Goal: Transaction & Acquisition: Obtain resource

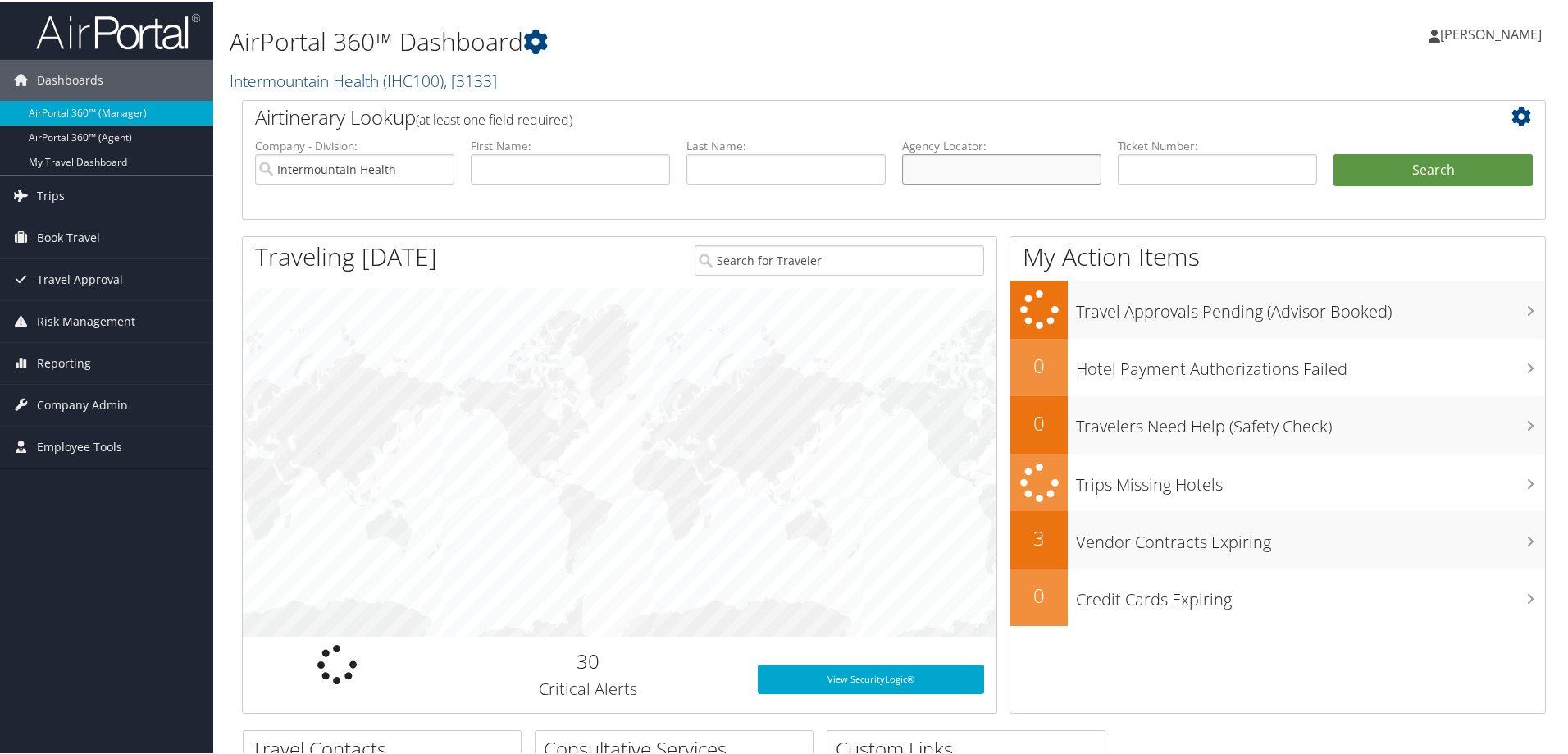
click at [966, 173] on input "text" at bounding box center [1002, 168] width 199 height 30
click at [433, 161] on input "Intermountain Health" at bounding box center [354, 168] width 199 height 30
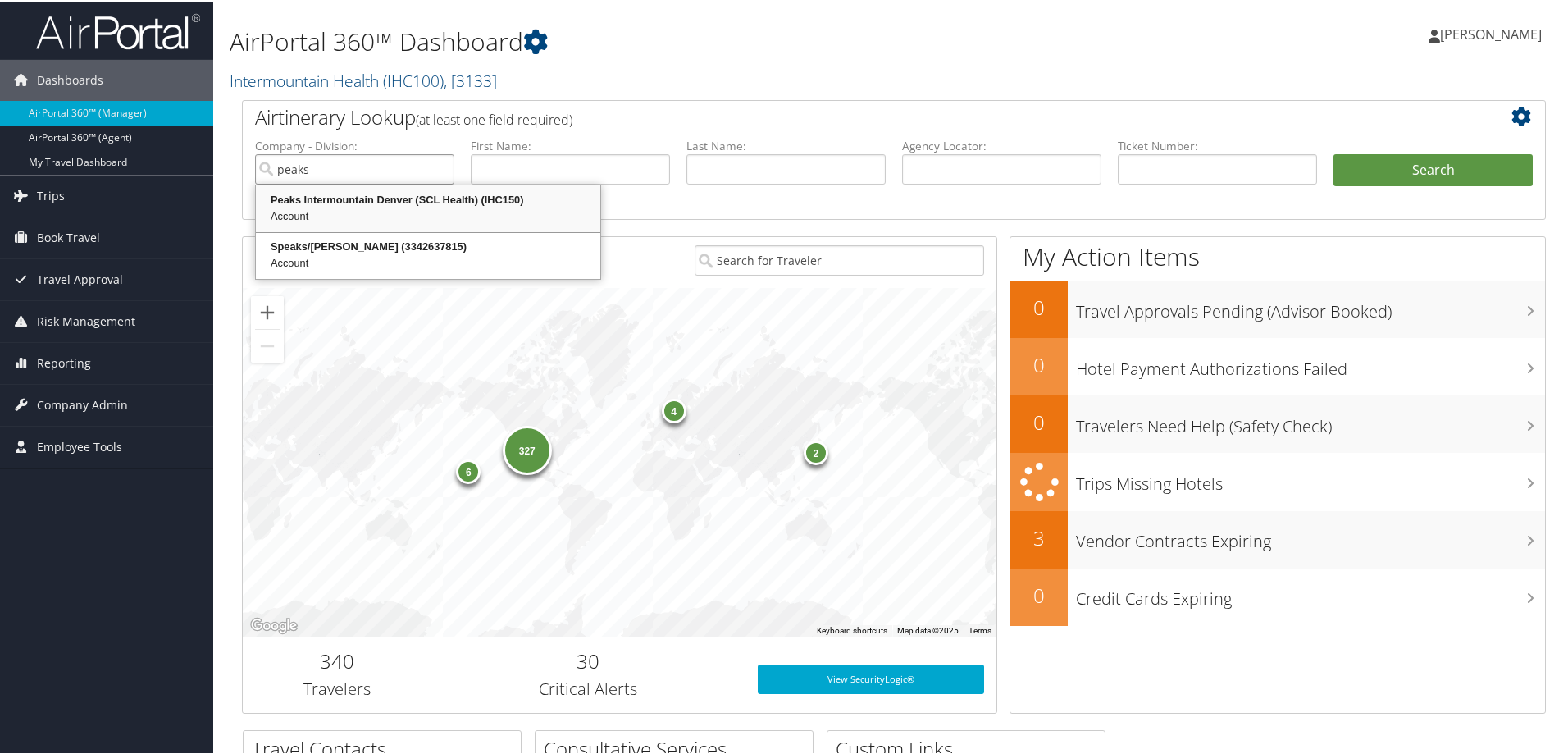
click at [559, 200] on div "Peaks Intermountain Denver (SCL Health) (IHC150)" at bounding box center [428, 198] width 340 height 16
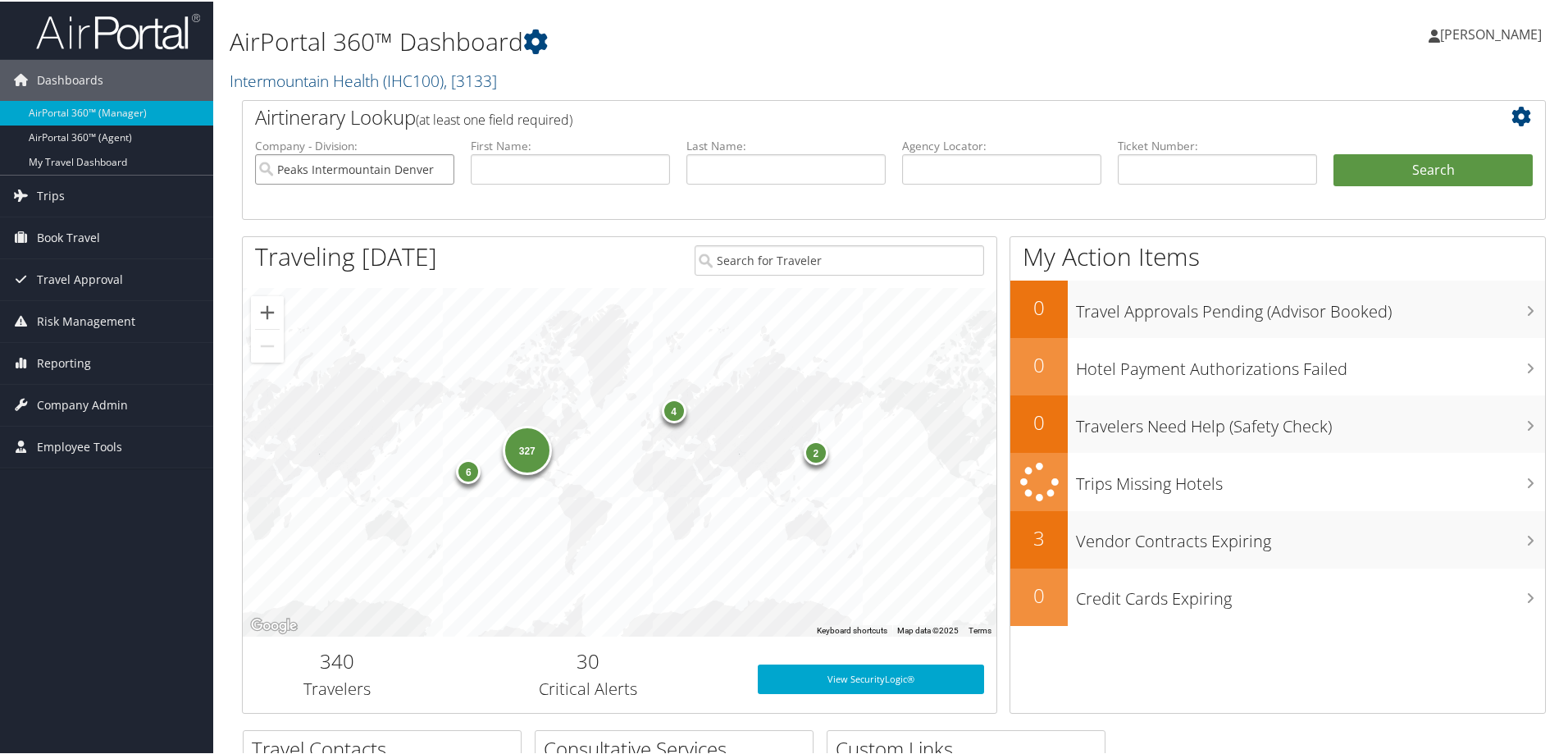
type input "Peaks Intermountain Denver (SCL Health)"
click at [923, 164] on input "text" at bounding box center [1002, 168] width 199 height 30
paste input "DGZ73Z"
type input "DGZ73Z"
click at [1356, 170] on button "Search" at bounding box center [1433, 169] width 199 height 33
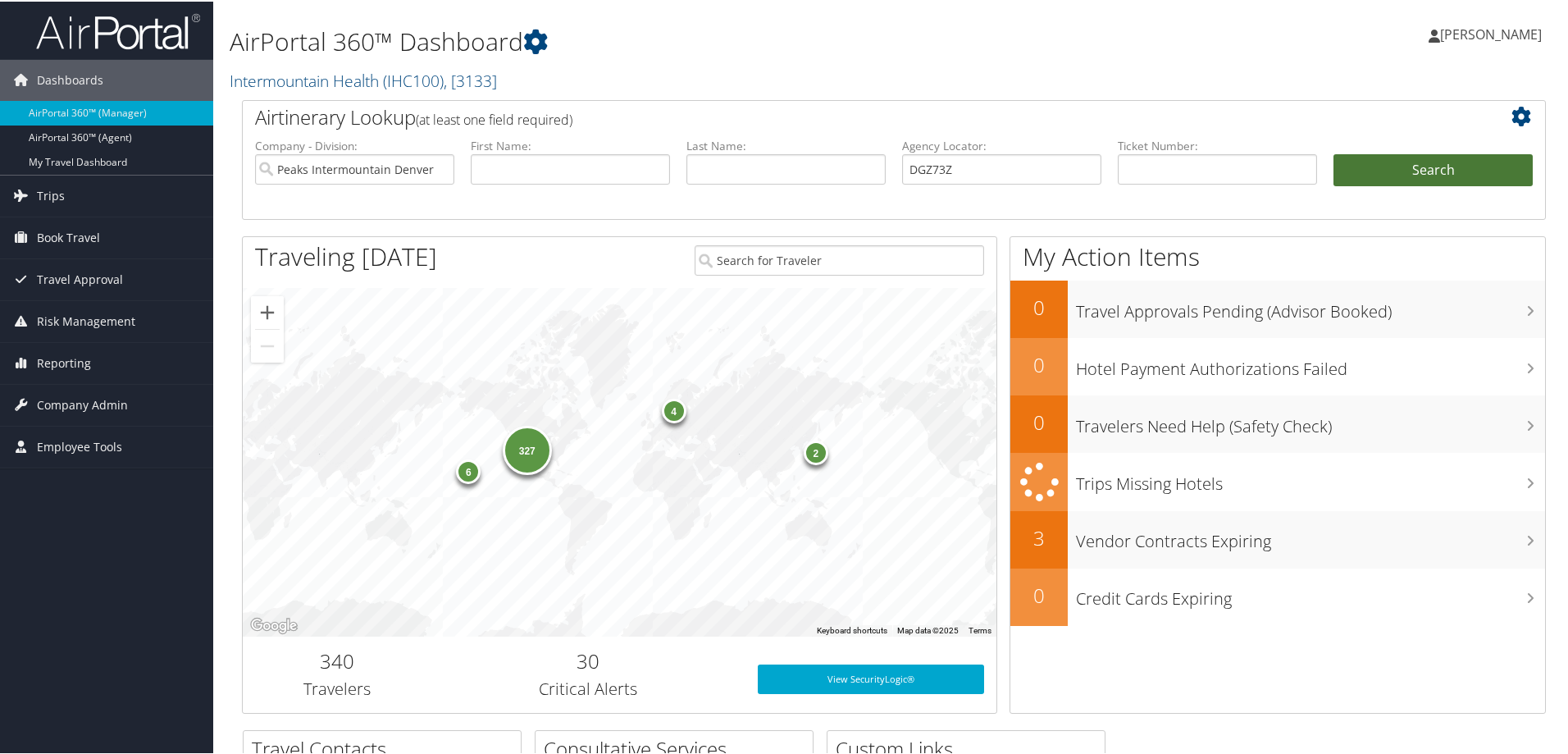
click at [1356, 170] on button "Search" at bounding box center [1433, 169] width 199 height 33
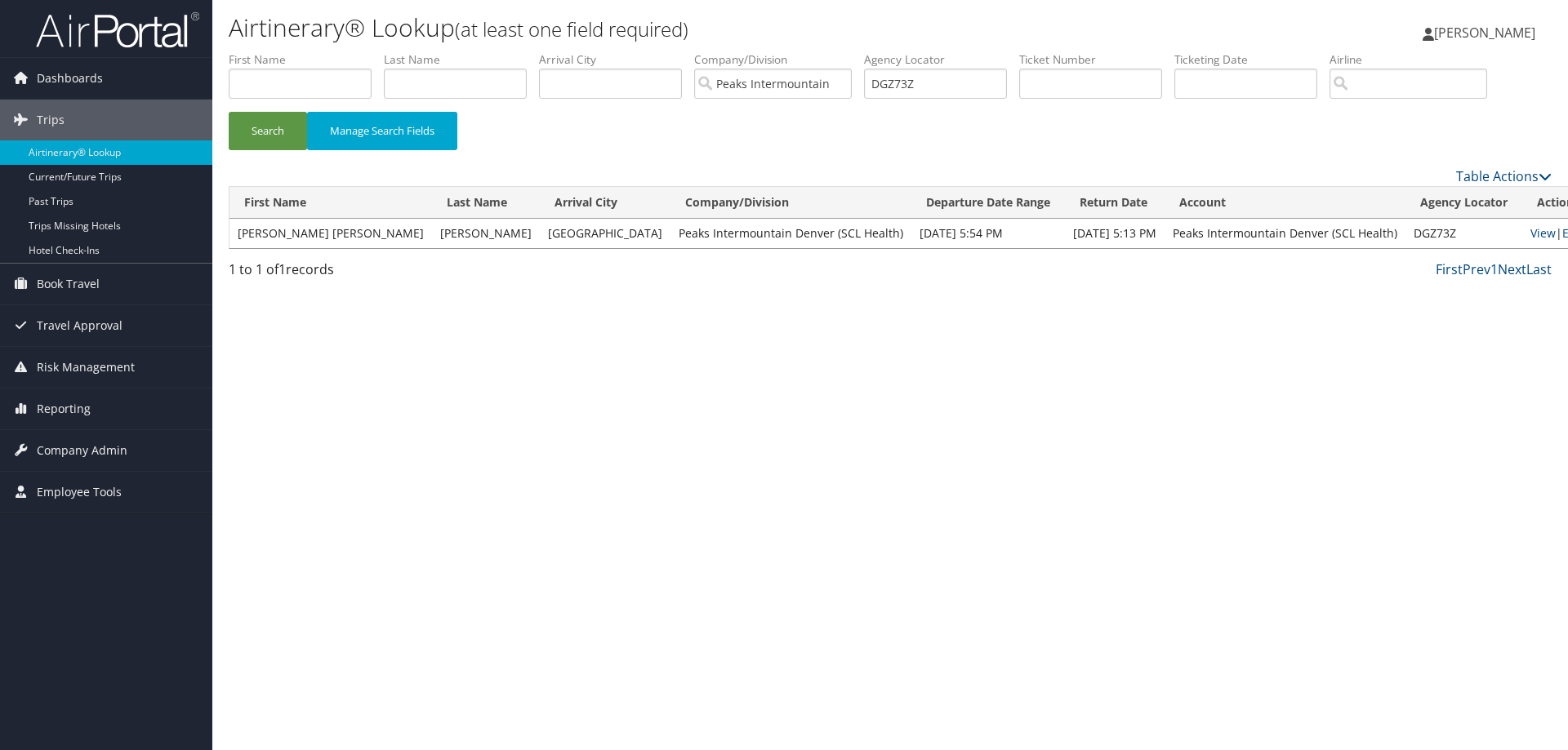
click at [1405, 233] on td "DGZ73Z" at bounding box center [1463, 233] width 117 height 29
click at [1531, 233] on link "View" at bounding box center [1544, 233] width 25 height 15
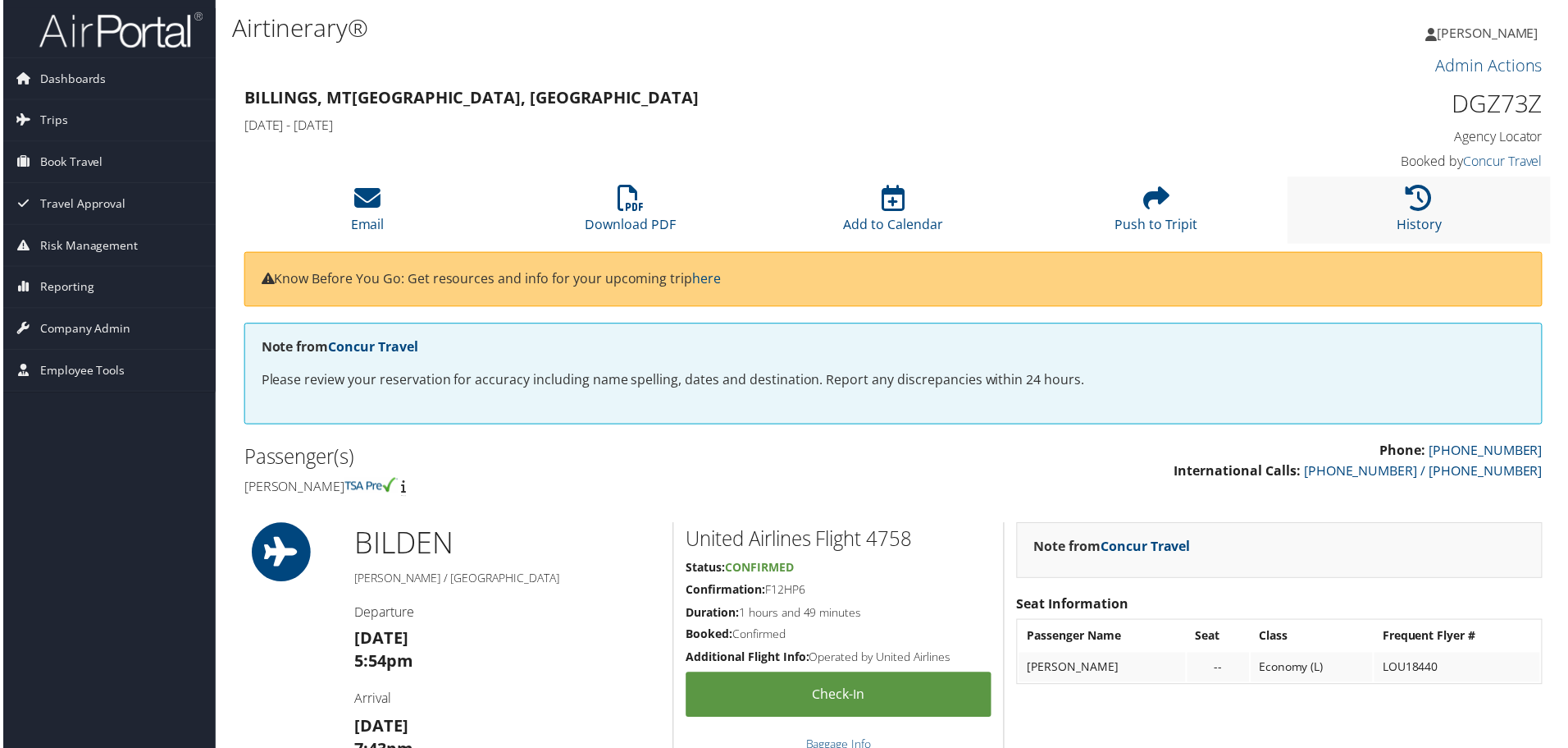
click at [1430, 211] on li "History" at bounding box center [1422, 210] width 264 height 66
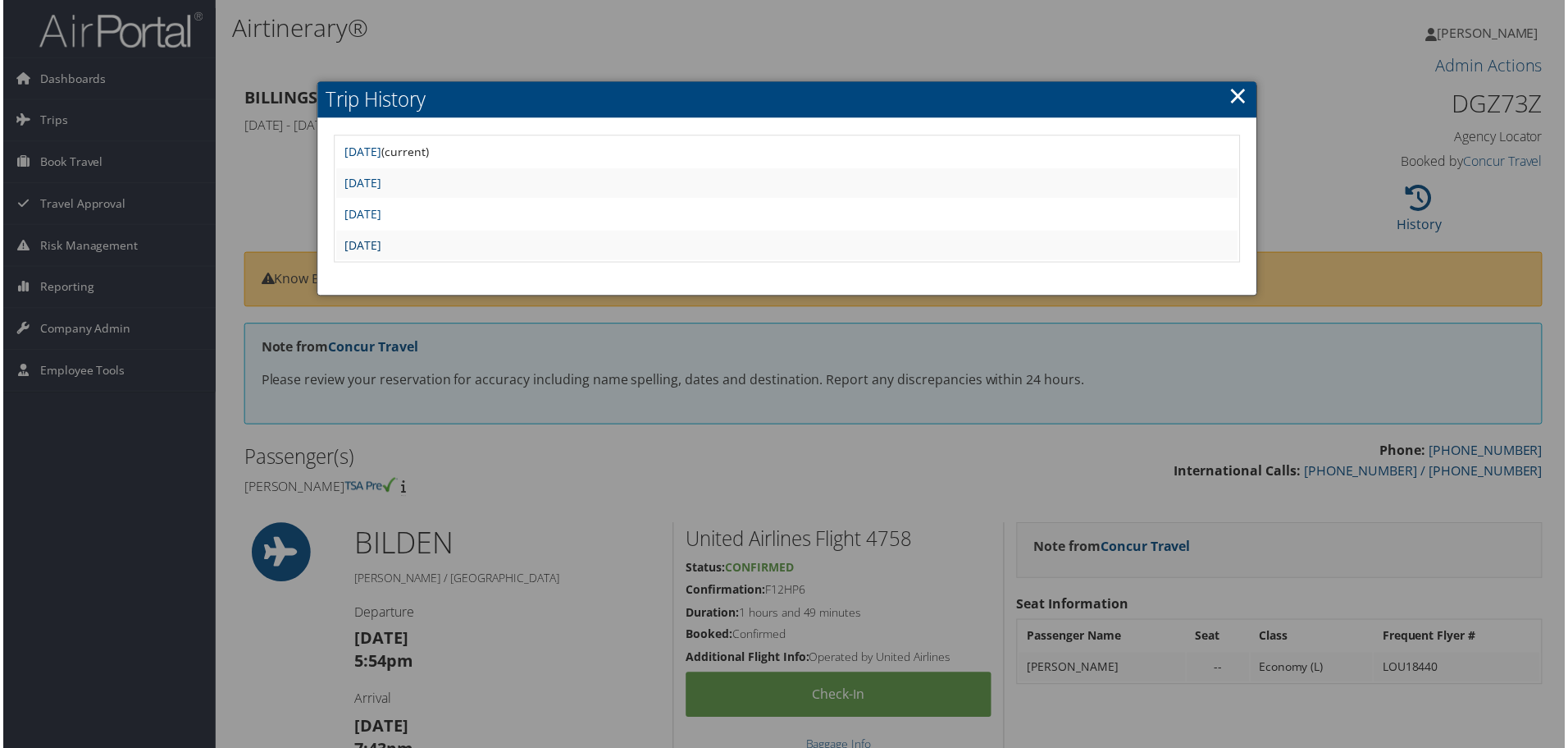
click at [380, 241] on link "Fri Sep 19 17:06:45 MDT 2025" at bounding box center [362, 246] width 37 height 15
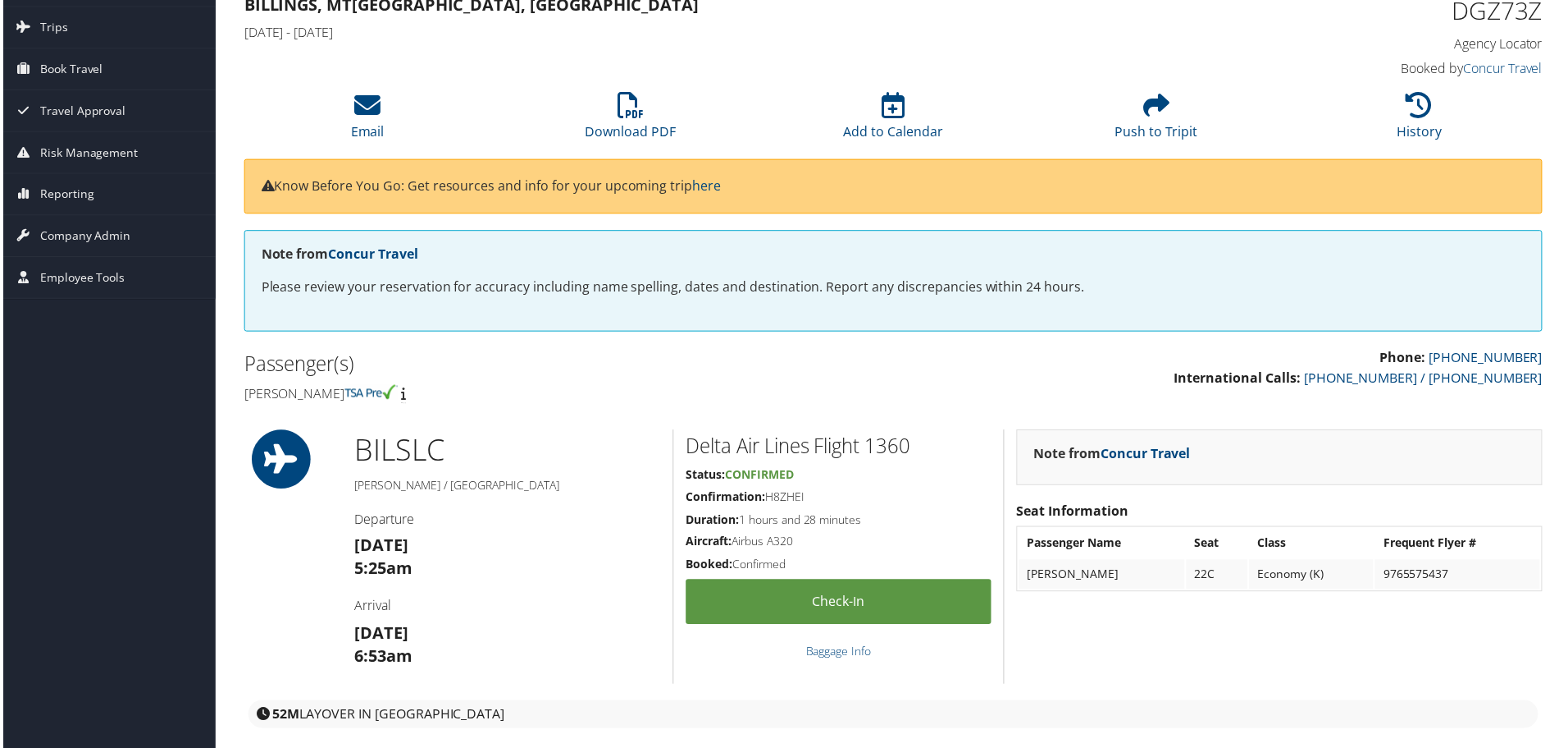
scroll to position [12, 0]
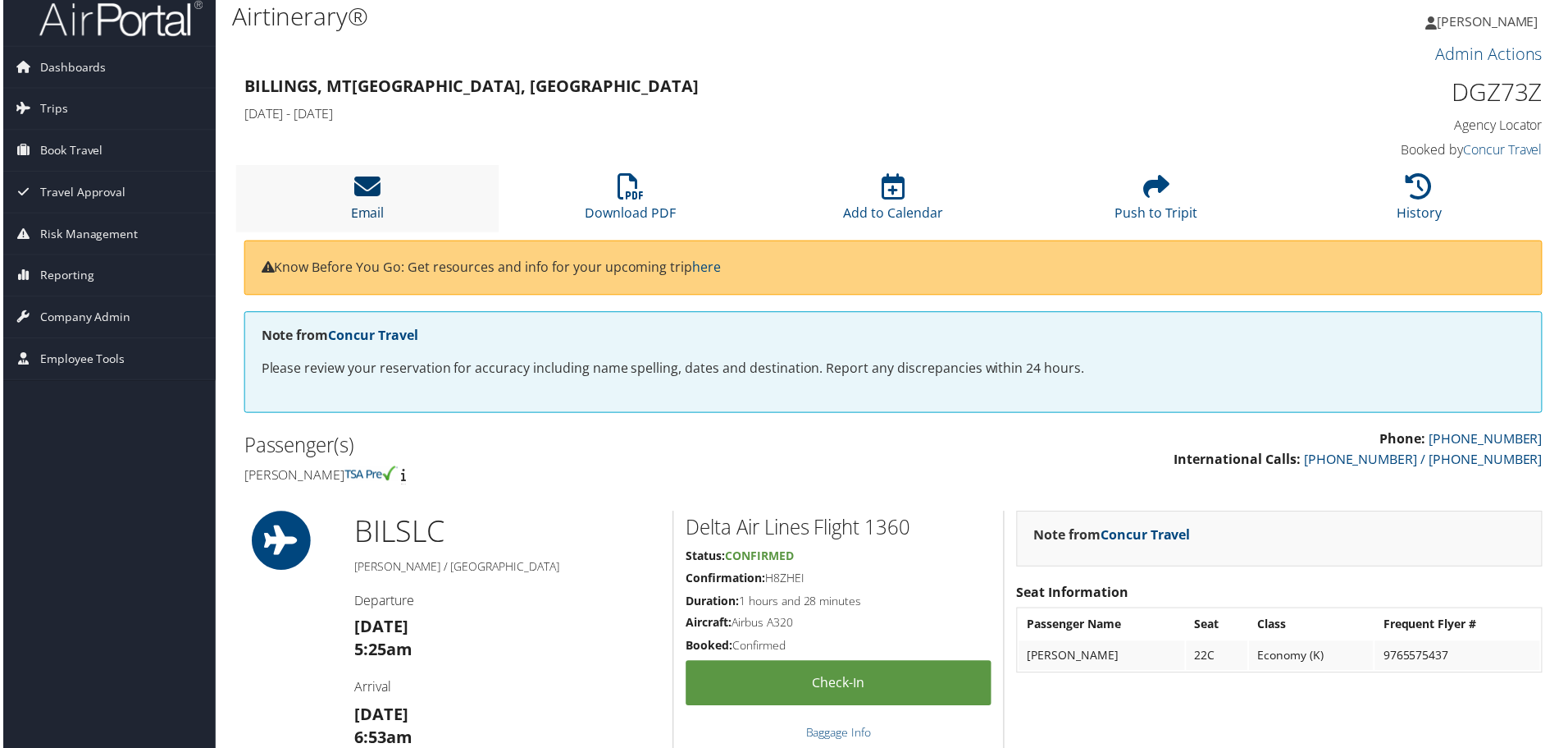
click at [365, 206] on link "Email" at bounding box center [367, 202] width 34 height 40
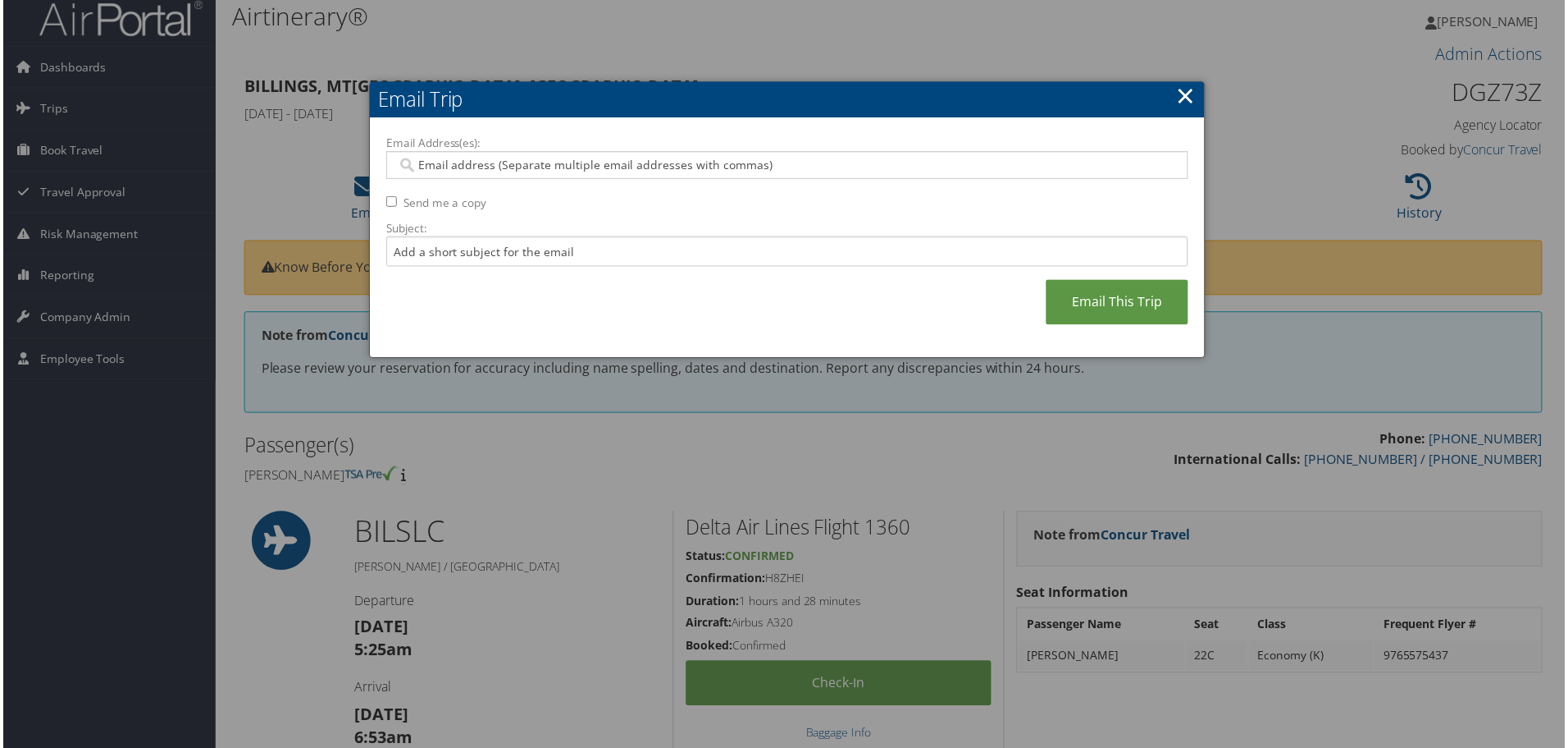
click at [477, 155] on div at bounding box center [787, 165] width 805 height 28
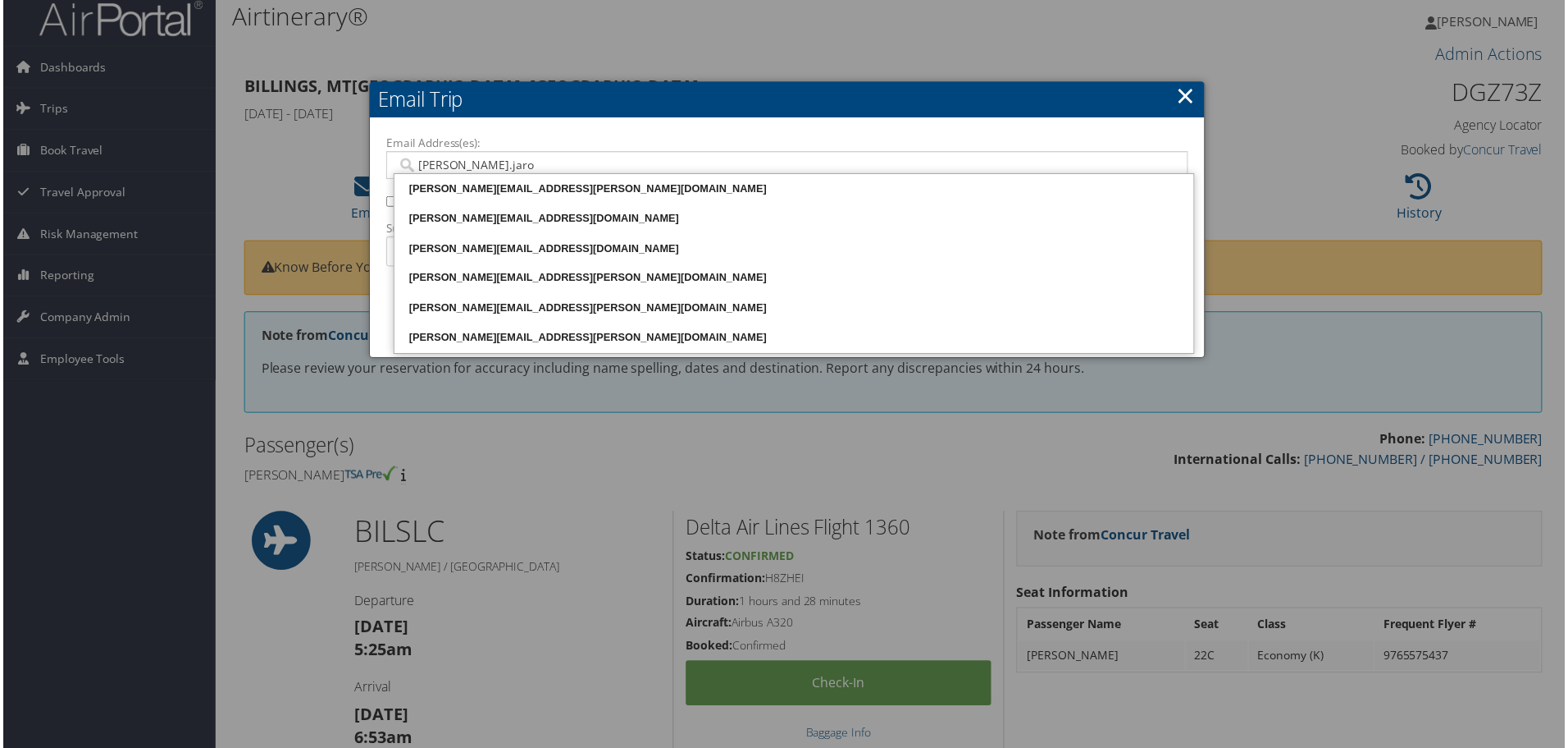
type input "[PERSON_NAME].[PERSON_NAME]"
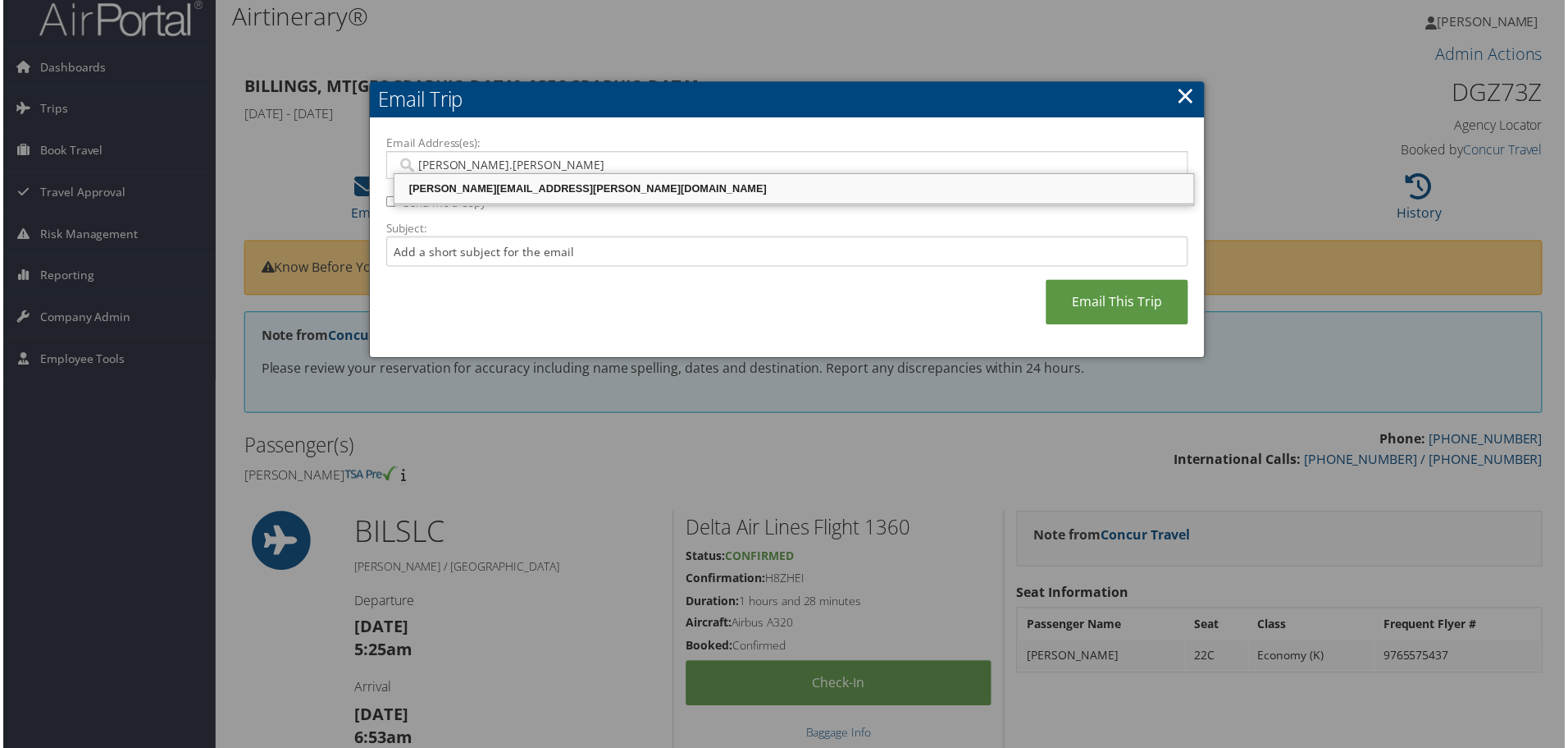
click at [562, 194] on div "[PERSON_NAME][EMAIL_ADDRESS][PERSON_NAME][DOMAIN_NAME]" at bounding box center [794, 189] width 798 height 16
type input "[PERSON_NAME][EMAIL_ADDRESS][PERSON_NAME][DOMAIN_NAME]"
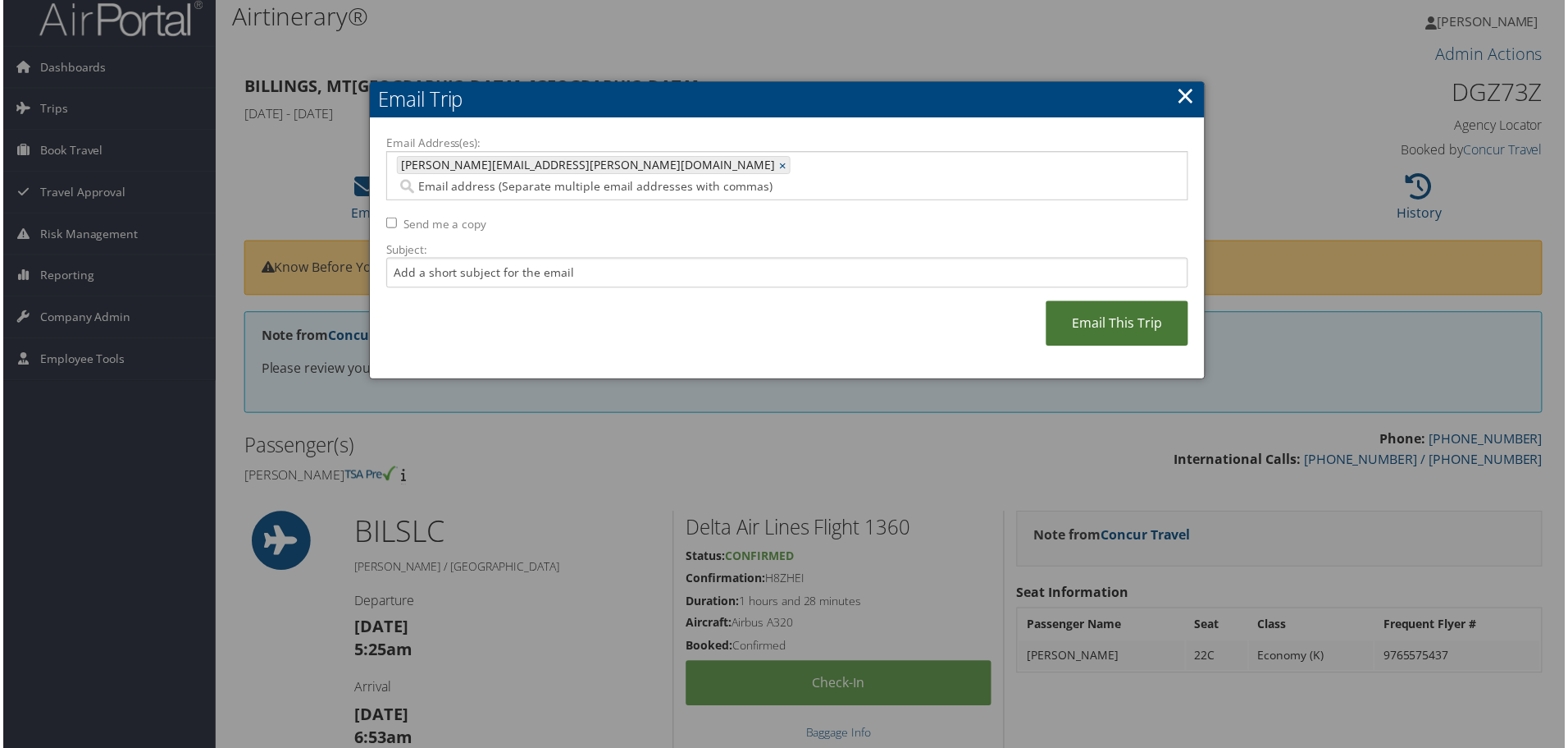
click at [1083, 303] on link "Email This Trip" at bounding box center [1118, 324] width 143 height 45
